Goal: Information Seeking & Learning: Learn about a topic

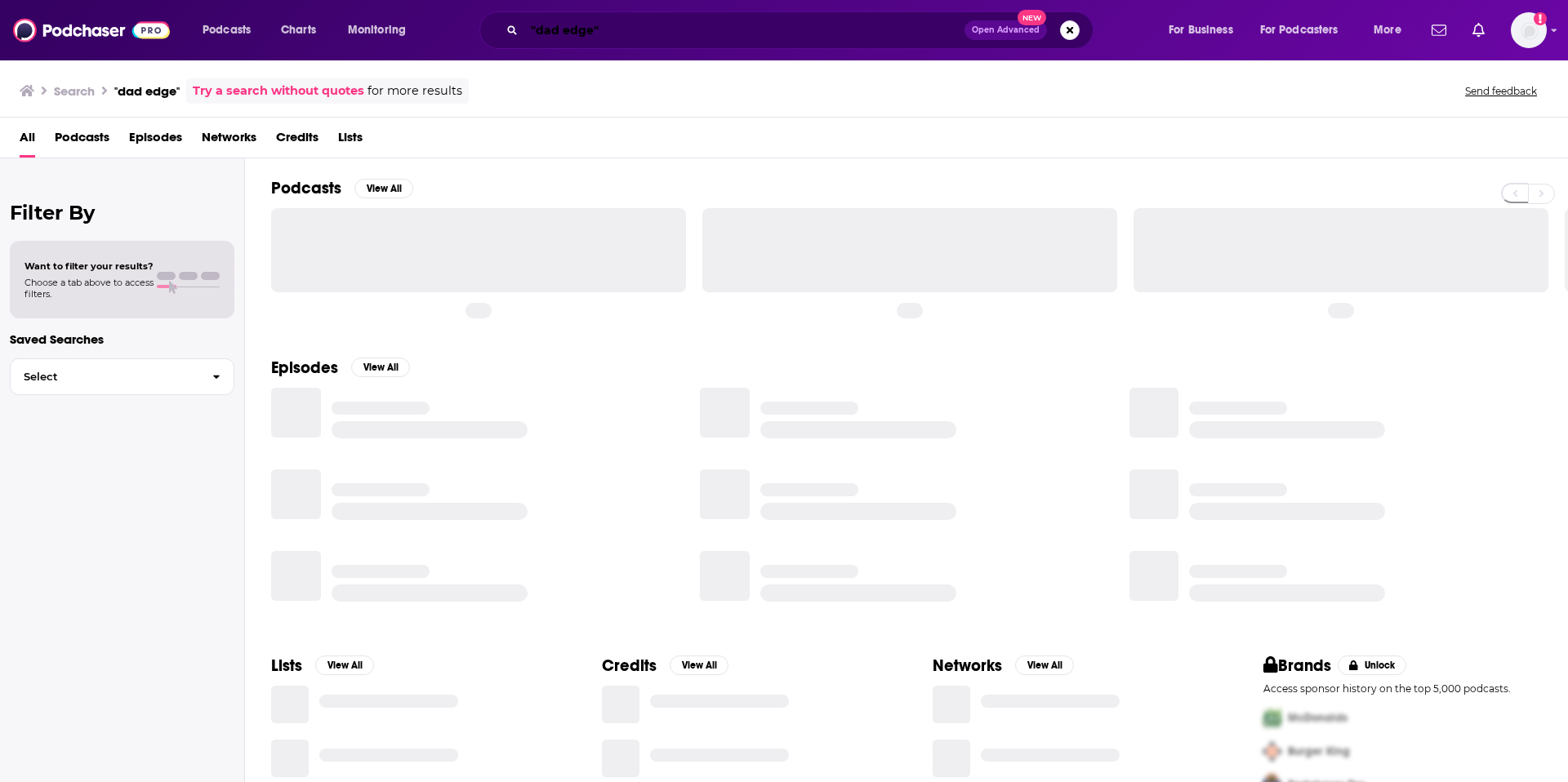
click at [687, 32] on input ""dad edge"" at bounding box center [744, 30] width 440 height 26
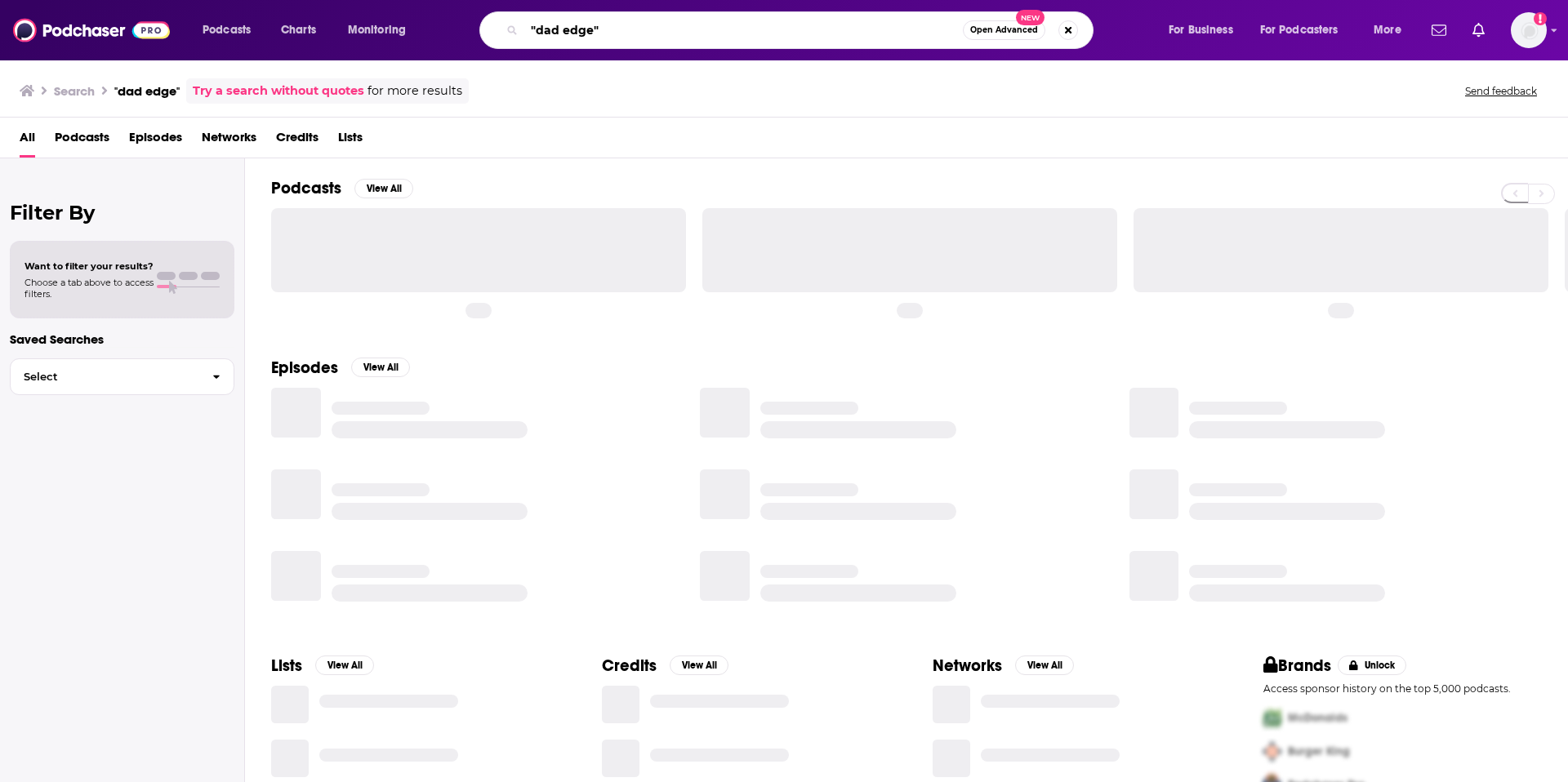
click at [687, 32] on input ""dad edge"" at bounding box center [743, 30] width 439 height 26
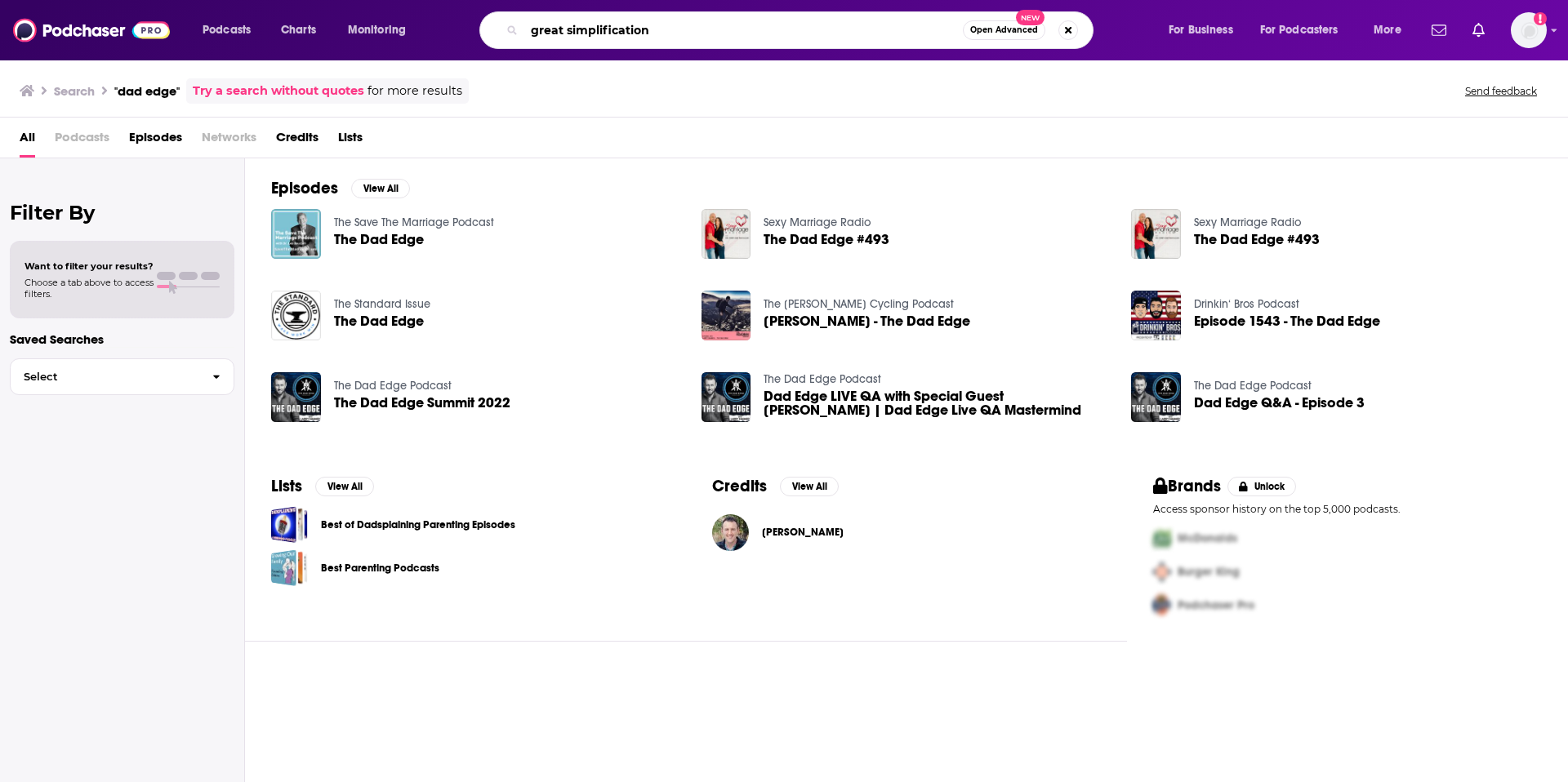
type input "great simplification"
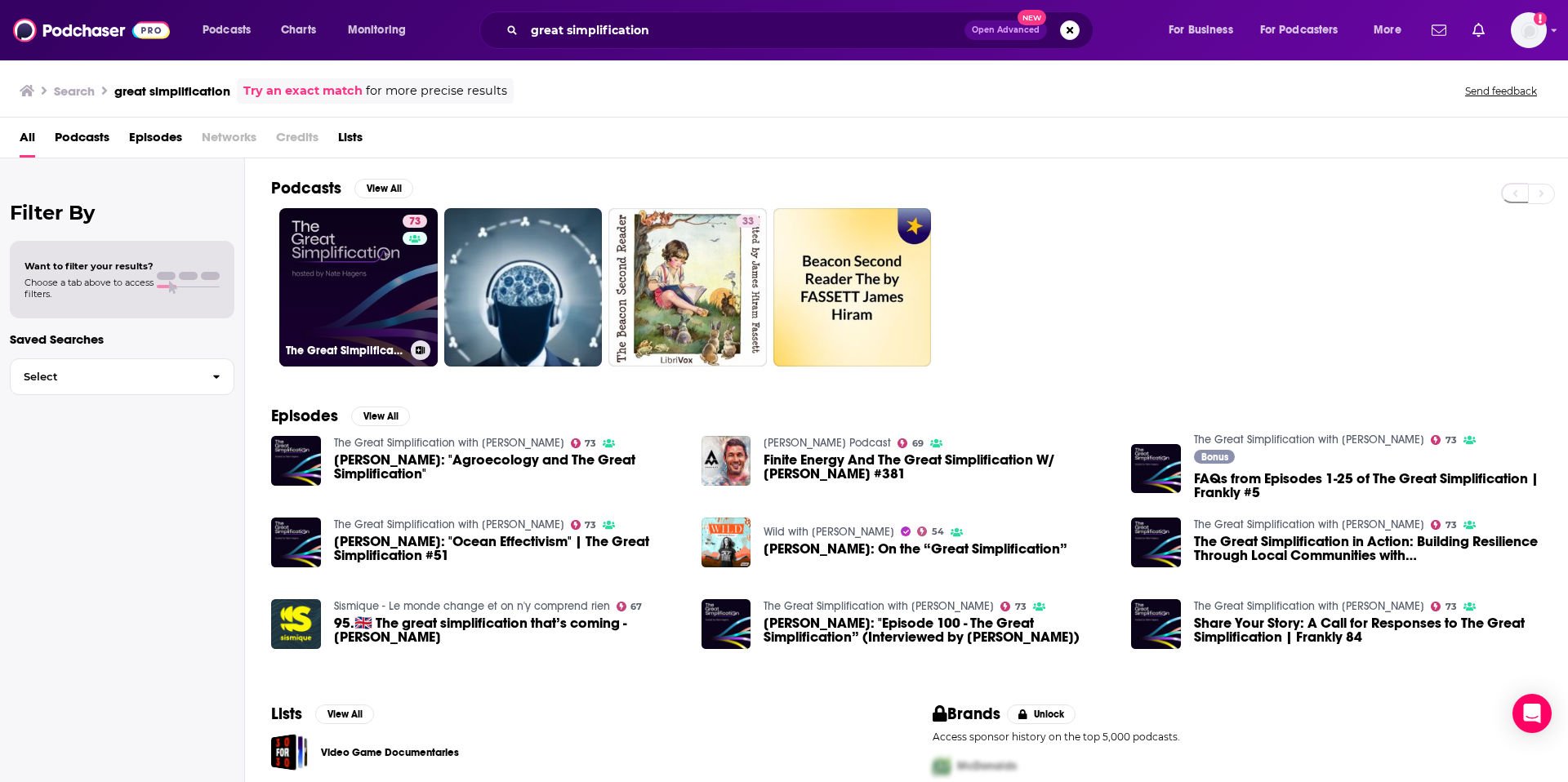
click at [334, 291] on link "73 The Great Simplification with [PERSON_NAME]" at bounding box center [358, 287] width 158 height 158
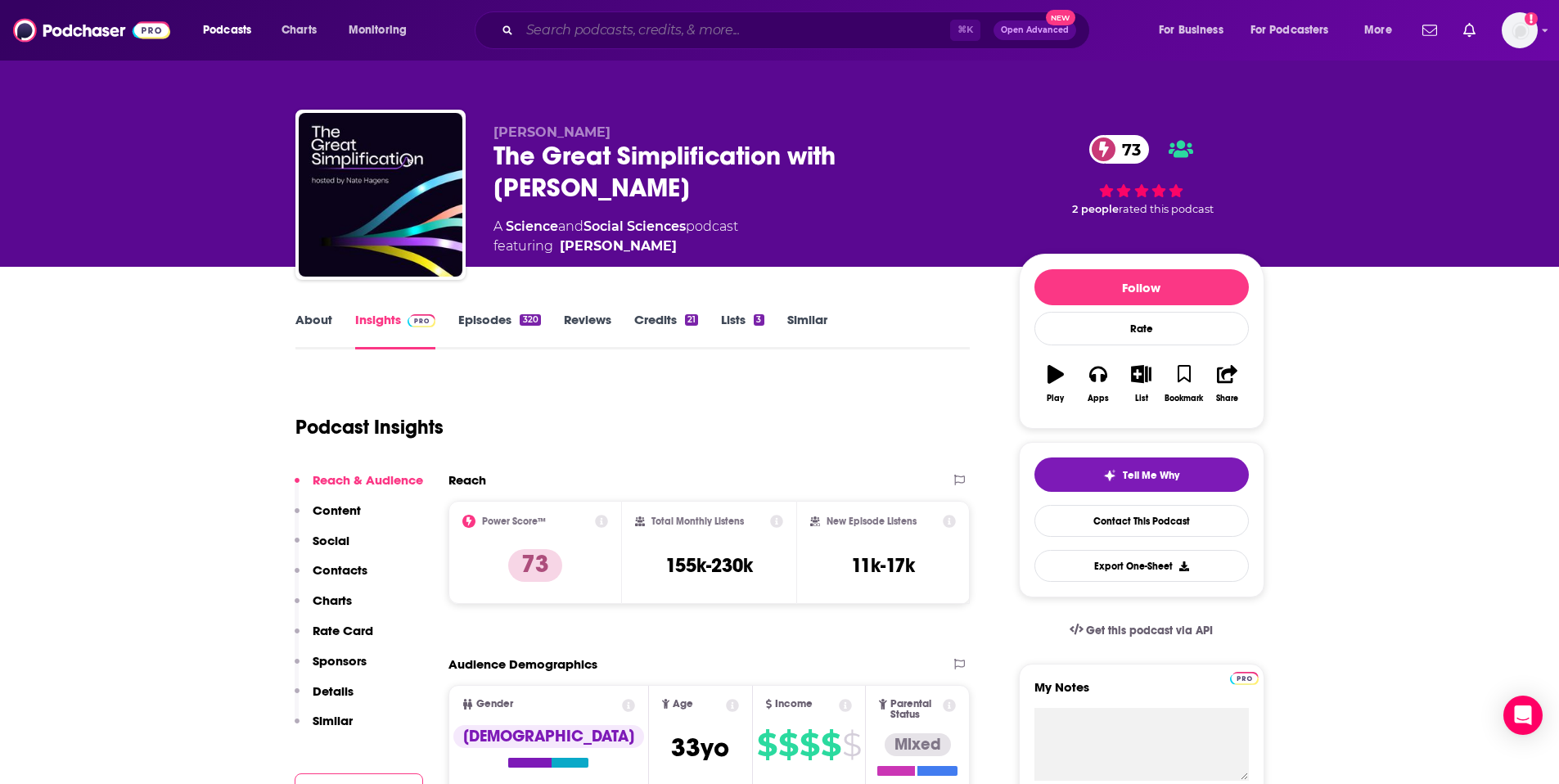
click at [615, 38] on input "Search podcasts, credits, & more..." at bounding box center [734, 30] width 431 height 26
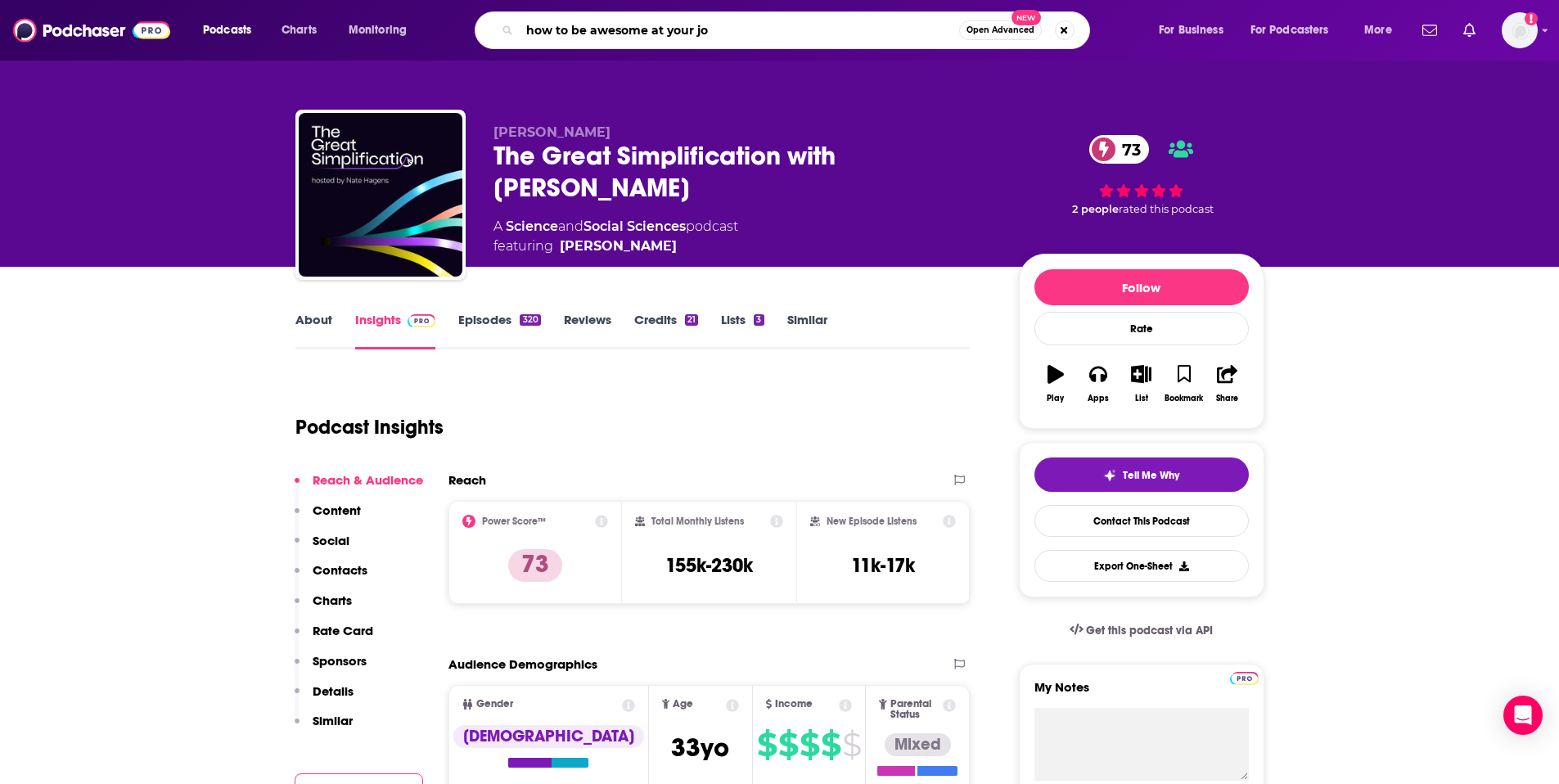
type input "how to be awesome at your job"
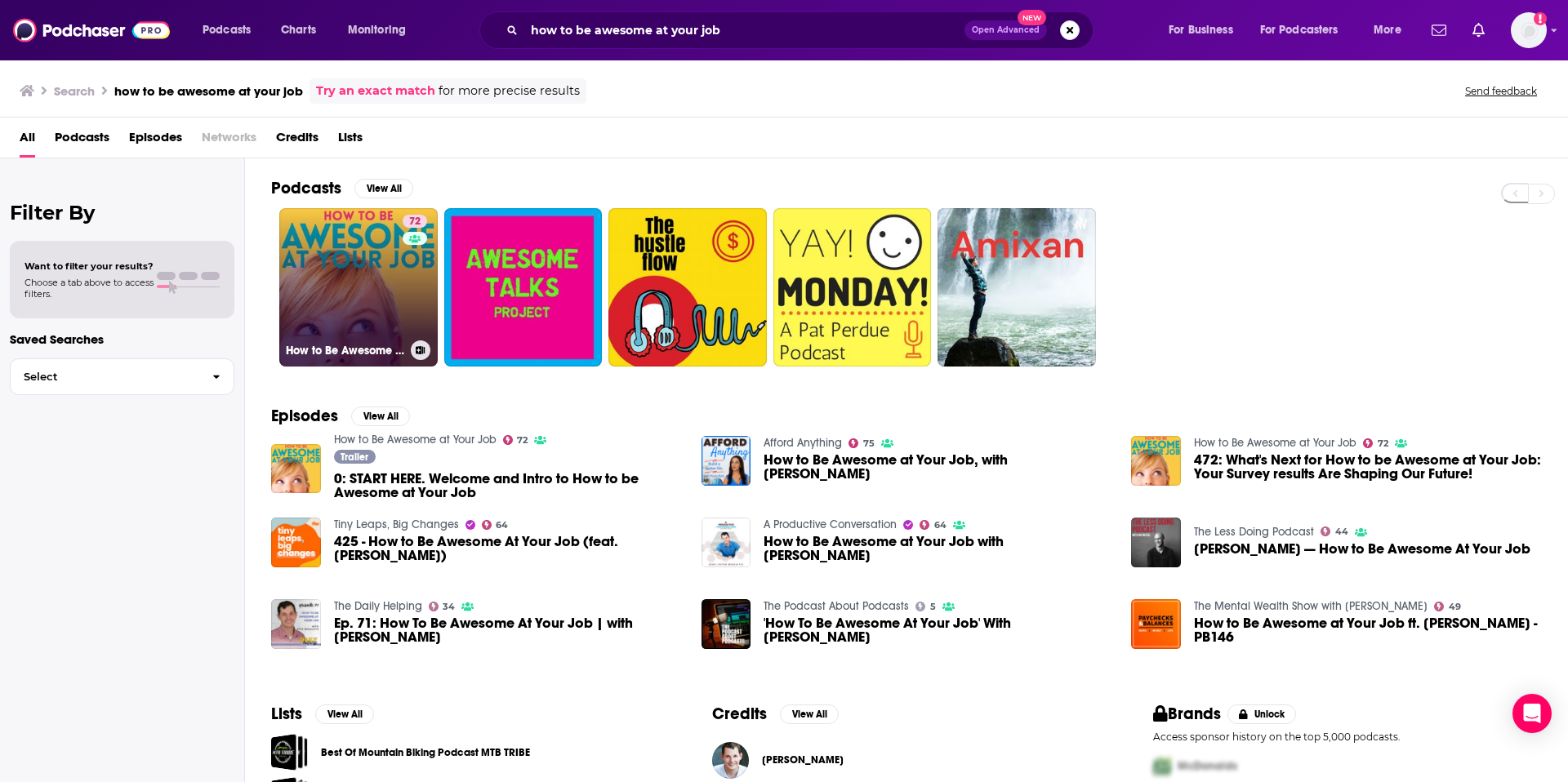
click at [399, 287] on link "72 How to Be Awesome at Your Job" at bounding box center [358, 287] width 158 height 158
